Goal: Ask a question

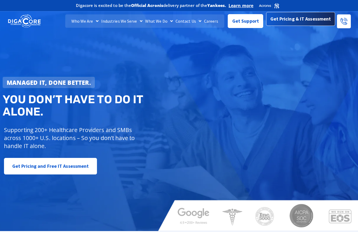
click at [305, 19] on span "Get Pricing & IT Assessment" at bounding box center [300, 19] width 61 height 11
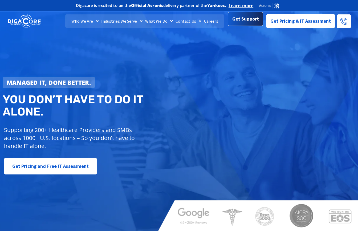
click at [254, 22] on span "Get Support" at bounding box center [245, 19] width 27 height 11
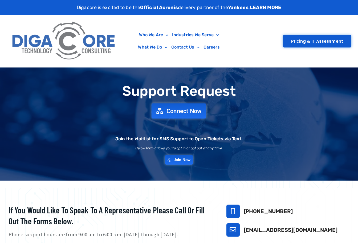
click at [181, 112] on span "Connect Now" at bounding box center [184, 111] width 35 height 6
